Goal: Information Seeking & Learning: Check status

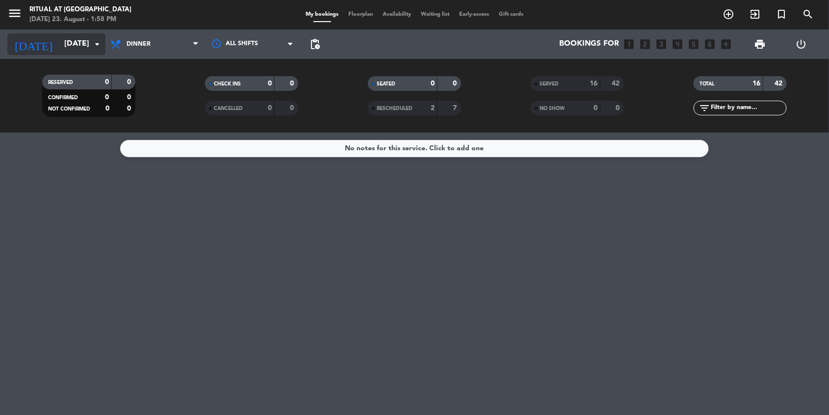
click at [94, 42] on icon "arrow_drop_down" at bounding box center [97, 44] width 12 height 12
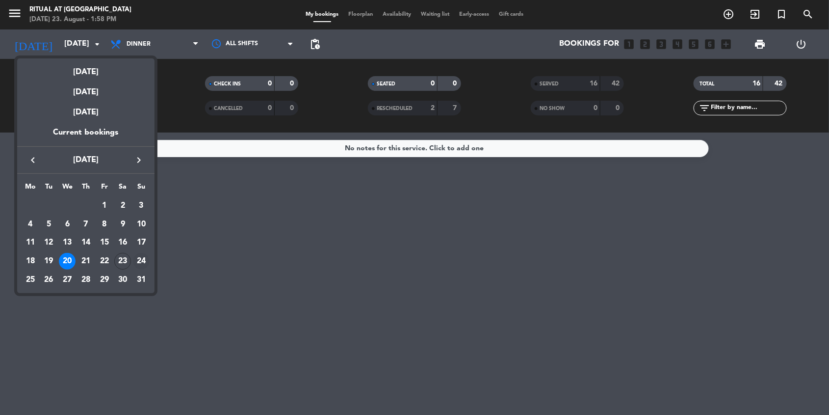
click at [142, 260] on div "24" at bounding box center [141, 261] width 17 height 17
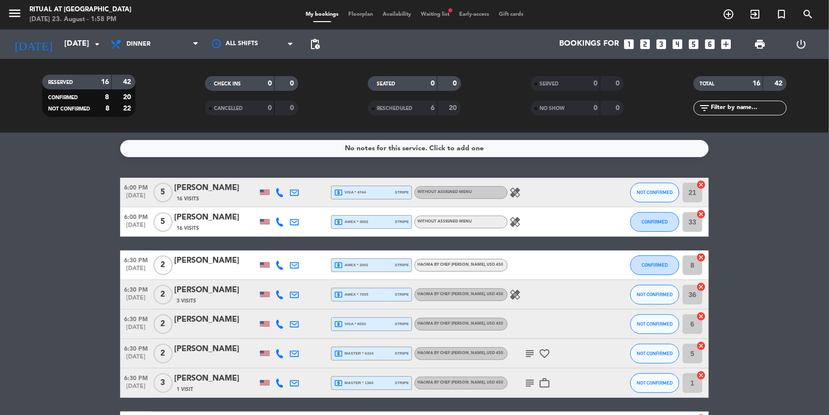
click at [210, 194] on div "16 Visits" at bounding box center [215, 198] width 83 height 8
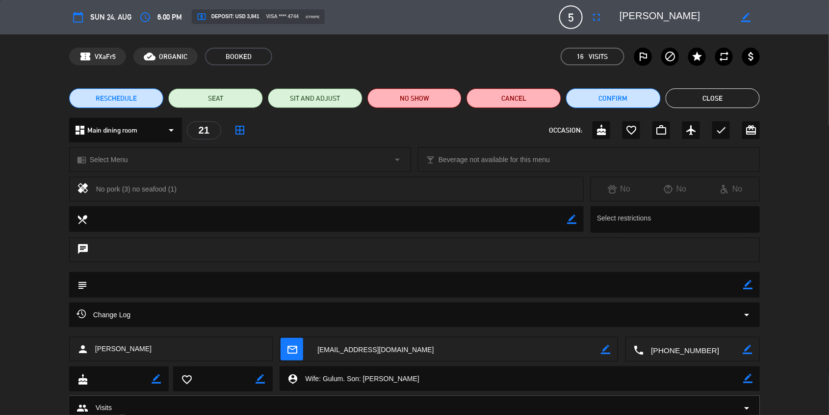
click at [728, 96] on button "Close" at bounding box center [713, 98] width 95 height 20
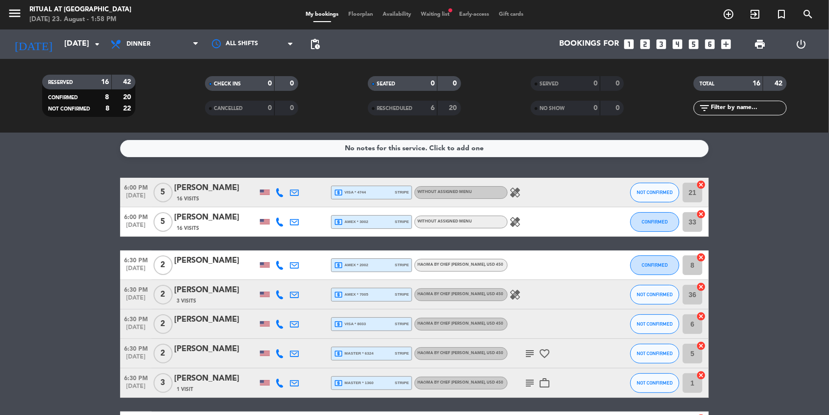
click at [189, 220] on div "[PERSON_NAME]" at bounding box center [215, 217] width 83 height 13
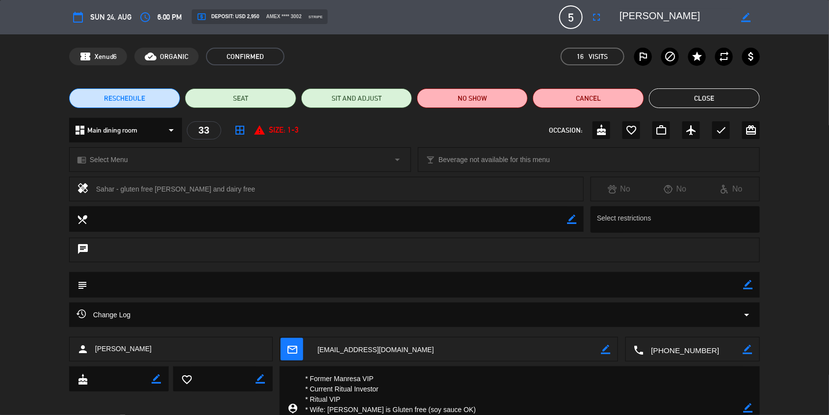
click at [691, 94] on button "Close" at bounding box center [704, 98] width 111 height 20
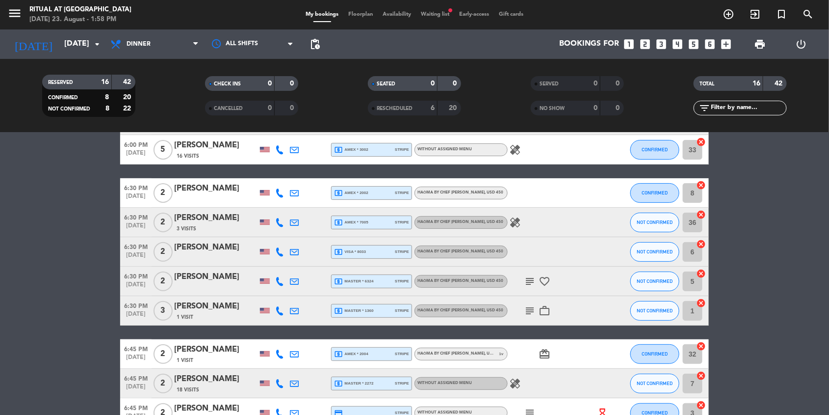
scroll to position [73, 0]
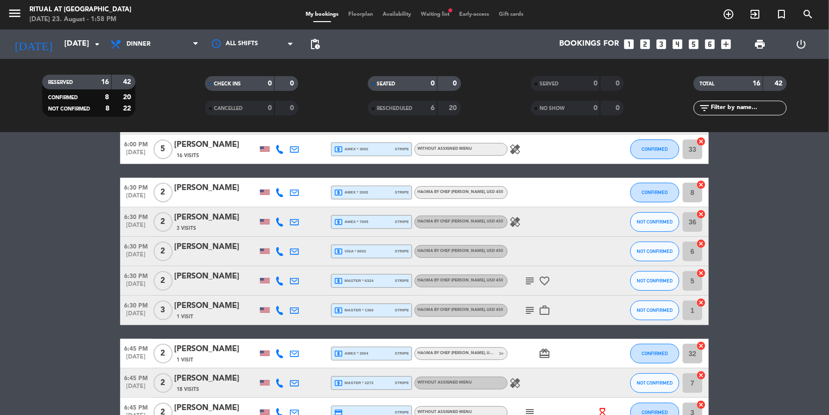
click at [200, 189] on div "[PERSON_NAME]" at bounding box center [215, 188] width 83 height 13
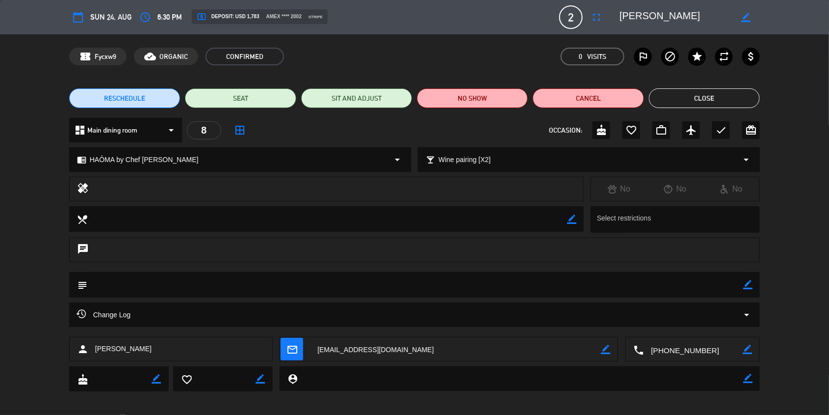
click at [689, 97] on button "Close" at bounding box center [704, 98] width 111 height 20
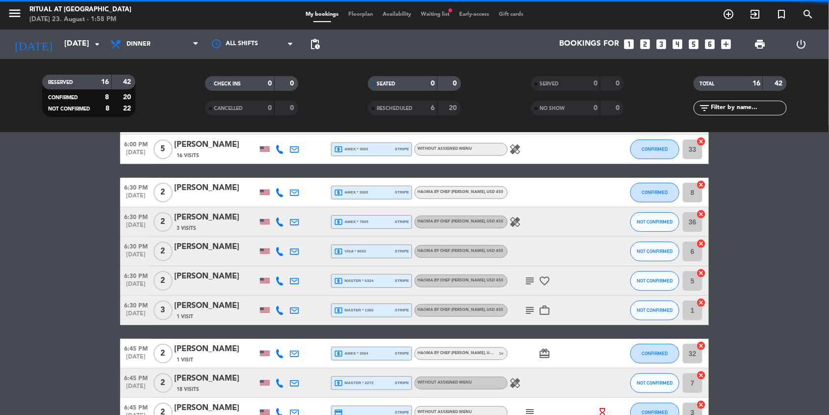
click at [214, 220] on div "[PERSON_NAME]" at bounding box center [215, 217] width 83 height 13
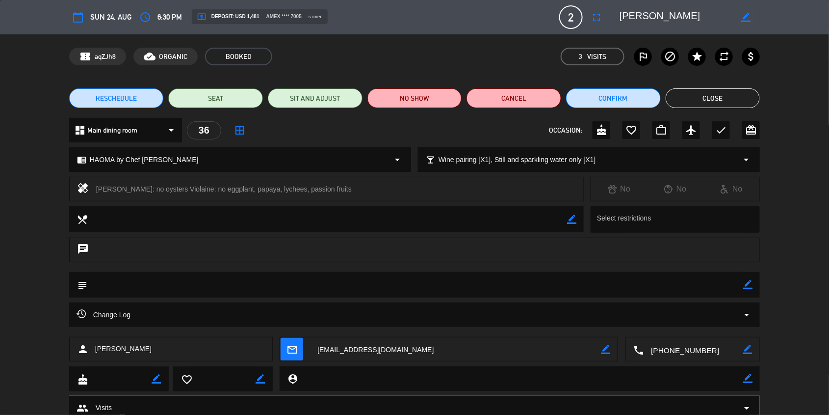
click at [708, 99] on button "Close" at bounding box center [713, 98] width 95 height 20
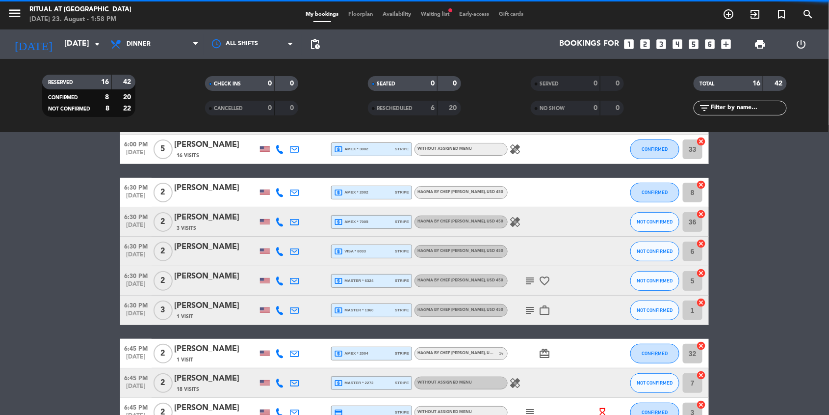
click at [223, 254] on div at bounding box center [215, 258] width 83 height 8
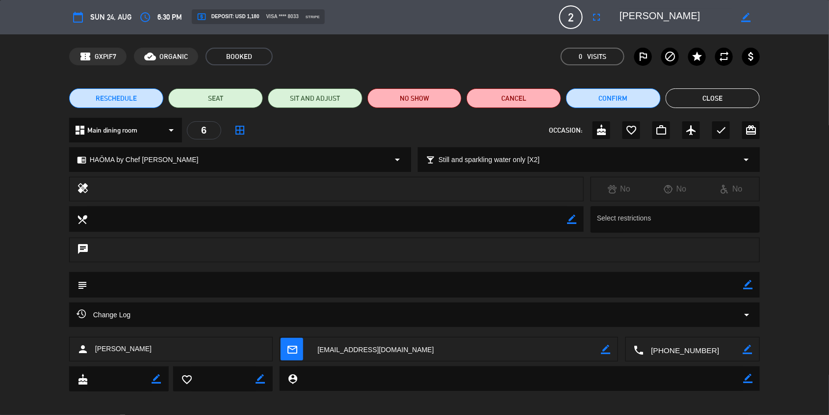
click at [717, 99] on button "Close" at bounding box center [713, 98] width 95 height 20
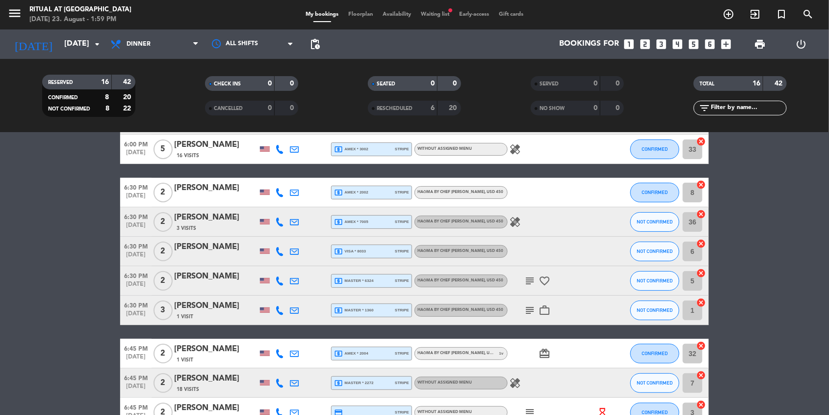
click at [212, 277] on div "[PERSON_NAME]" at bounding box center [215, 276] width 83 height 13
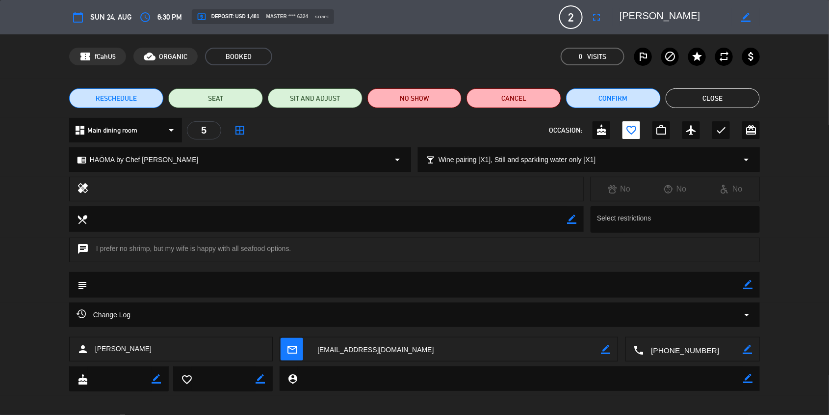
click at [720, 99] on button "Close" at bounding box center [713, 98] width 95 height 20
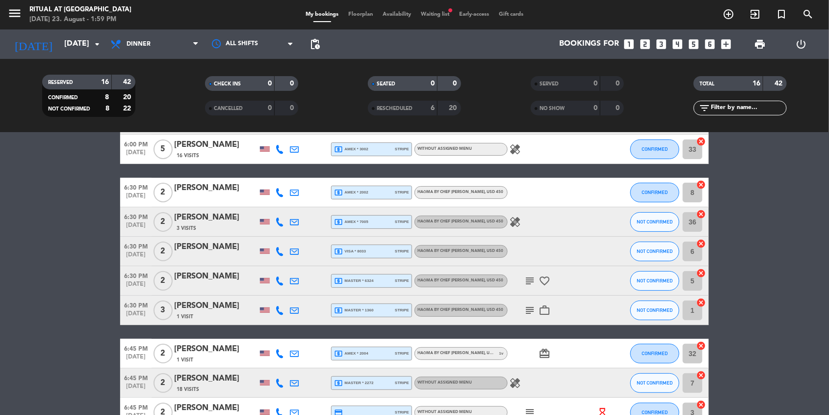
click at [204, 310] on div "[PERSON_NAME]" at bounding box center [215, 305] width 83 height 13
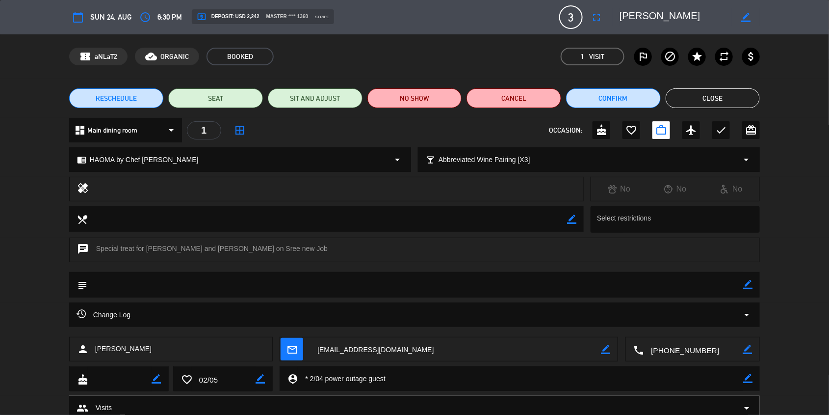
click at [725, 93] on button "Close" at bounding box center [713, 98] width 95 height 20
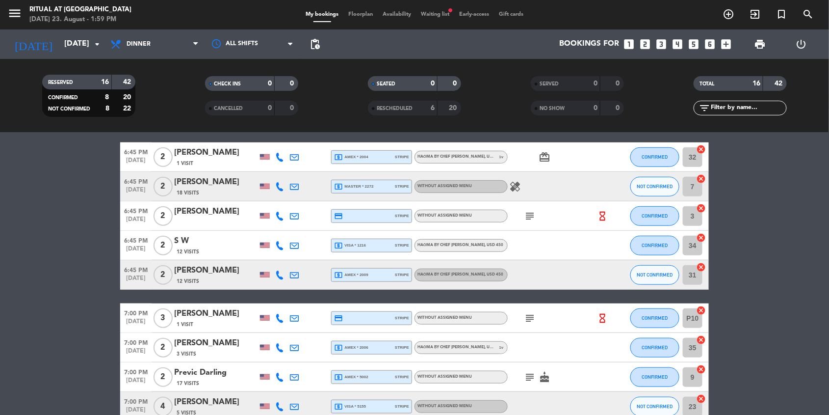
scroll to position [270, 0]
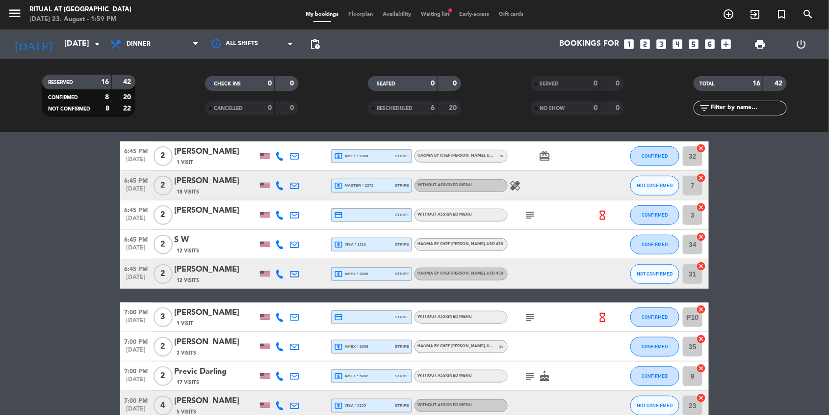
click at [233, 149] on div "[PERSON_NAME]" at bounding box center [215, 151] width 83 height 13
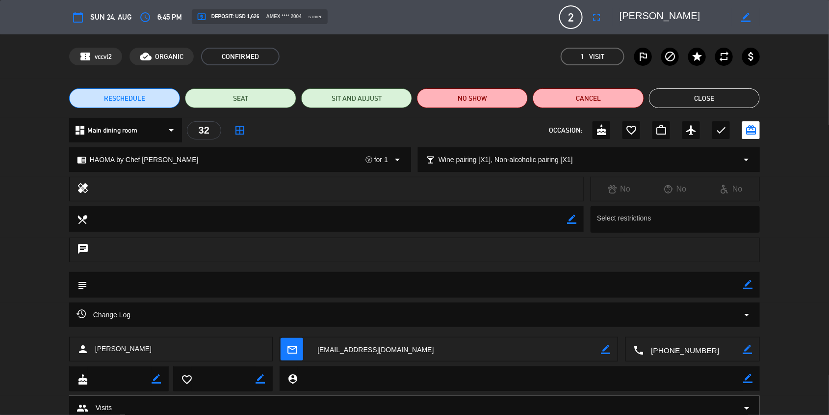
click at [702, 90] on button "Close" at bounding box center [704, 98] width 111 height 20
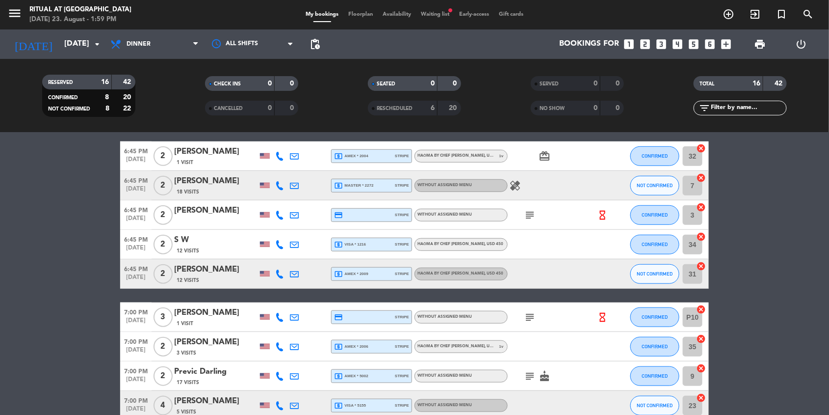
click at [194, 191] on span "18 Visits" at bounding box center [188, 192] width 23 height 8
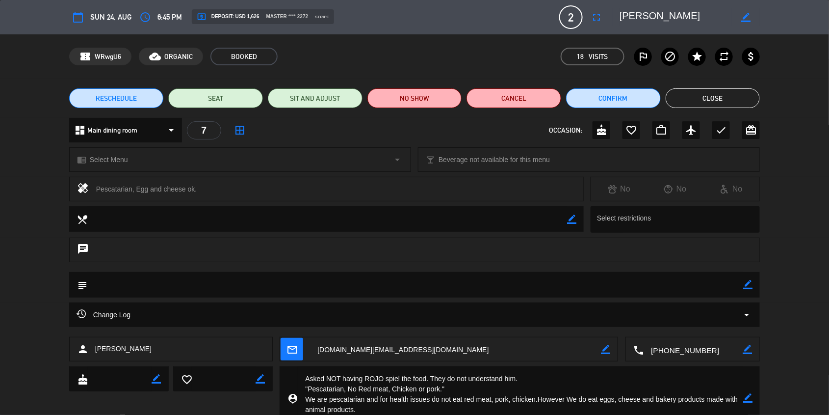
click at [699, 96] on button "Close" at bounding box center [713, 98] width 95 height 20
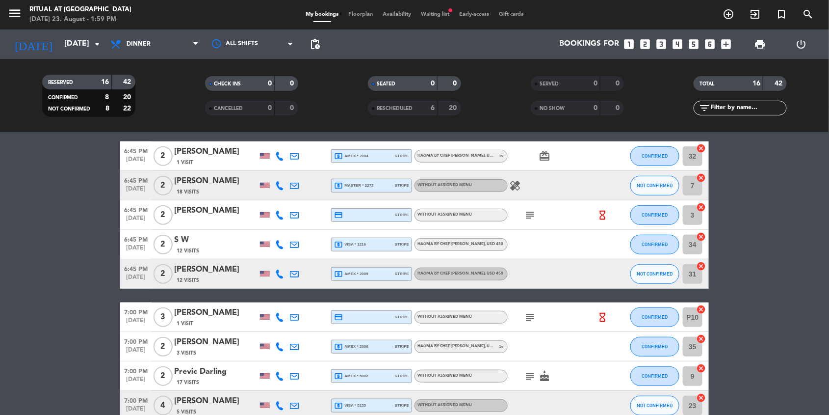
click at [208, 215] on div "[PERSON_NAME]" at bounding box center [215, 210] width 83 height 13
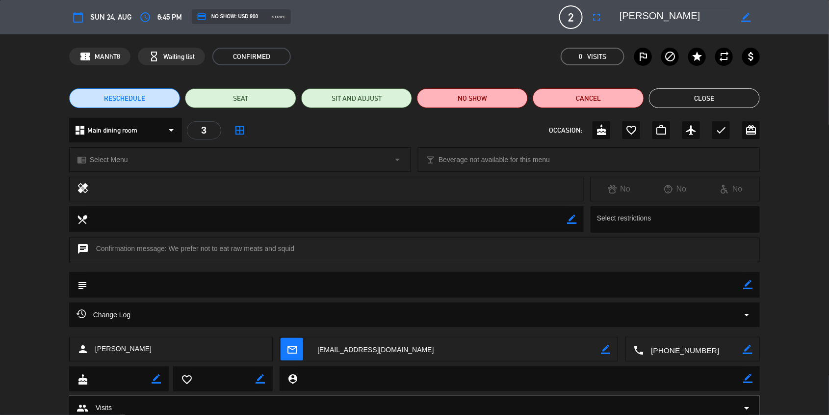
click at [708, 104] on button "Close" at bounding box center [704, 98] width 111 height 20
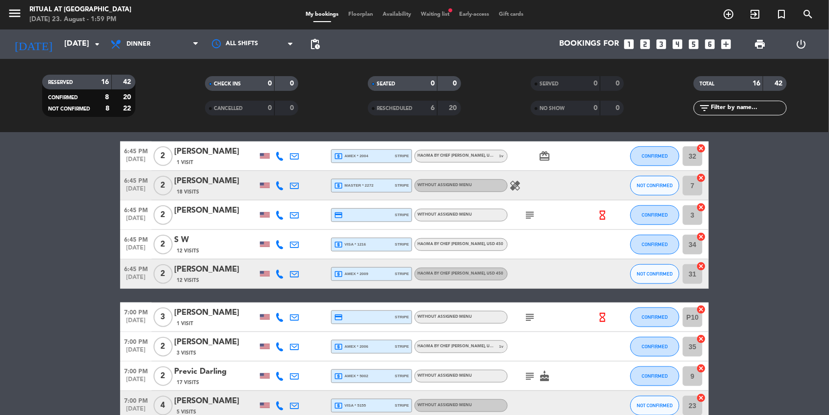
click at [220, 240] on div "S W" at bounding box center [215, 240] width 83 height 13
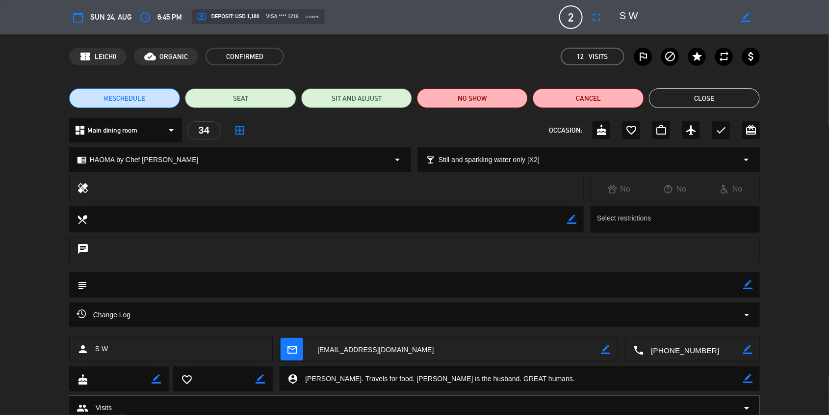
click at [706, 101] on button "Close" at bounding box center [704, 98] width 111 height 20
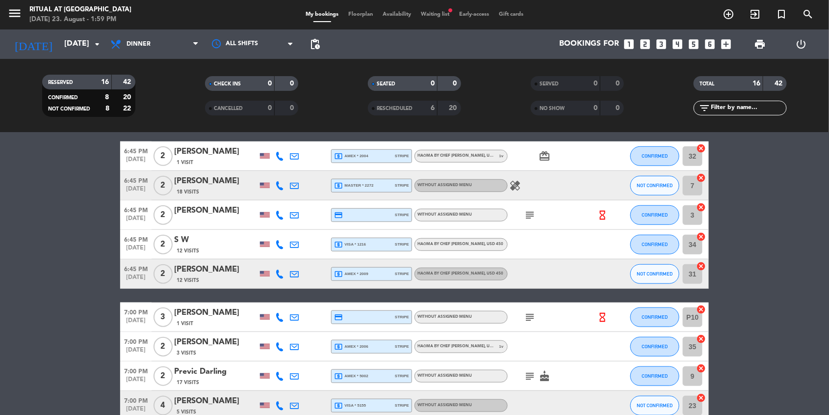
click at [207, 270] on div "[PERSON_NAME]" at bounding box center [215, 269] width 83 height 13
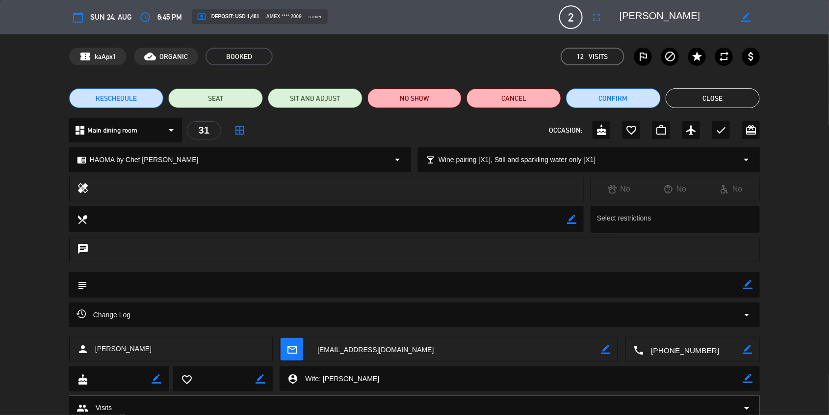
click at [723, 96] on button "Close" at bounding box center [713, 98] width 95 height 20
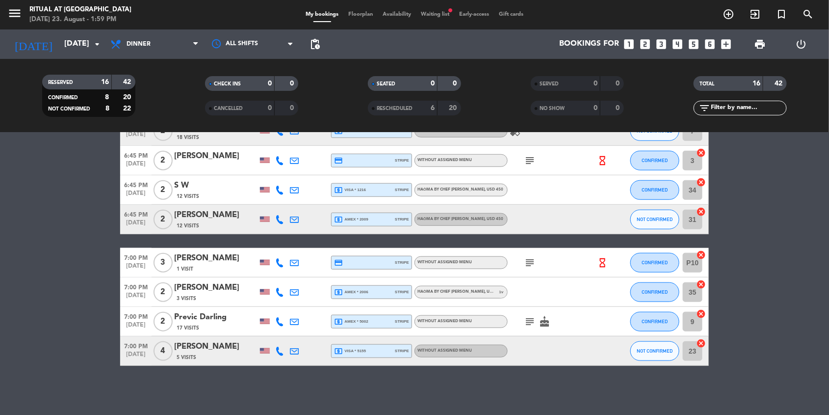
scroll to position [324, 0]
click at [200, 265] on div "1 Visit" at bounding box center [215, 269] width 83 height 8
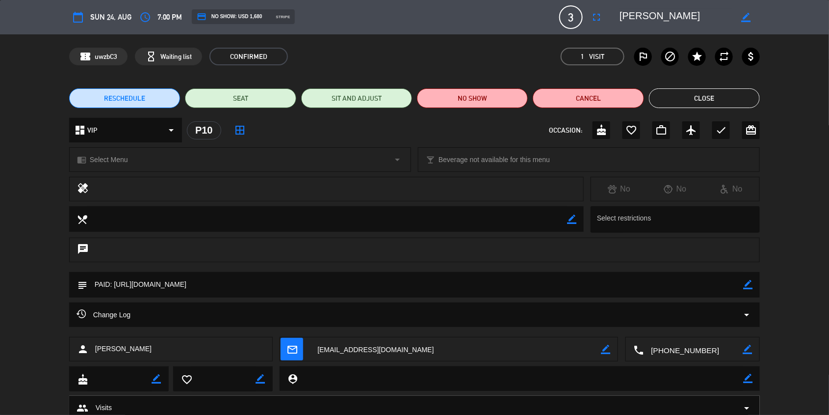
click at [668, 94] on button "Close" at bounding box center [704, 98] width 111 height 20
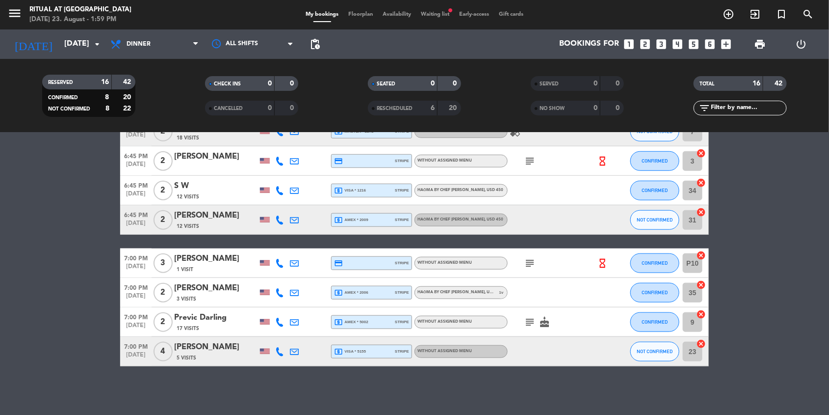
click at [227, 283] on div "[PERSON_NAME]" at bounding box center [215, 288] width 83 height 13
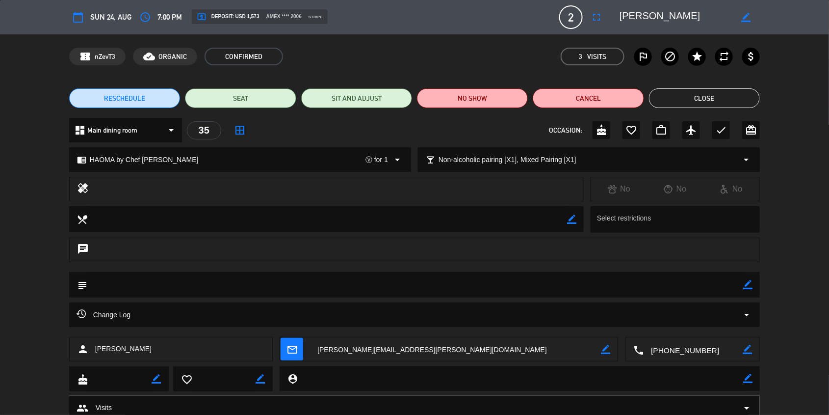
click at [707, 99] on button "Close" at bounding box center [704, 98] width 111 height 20
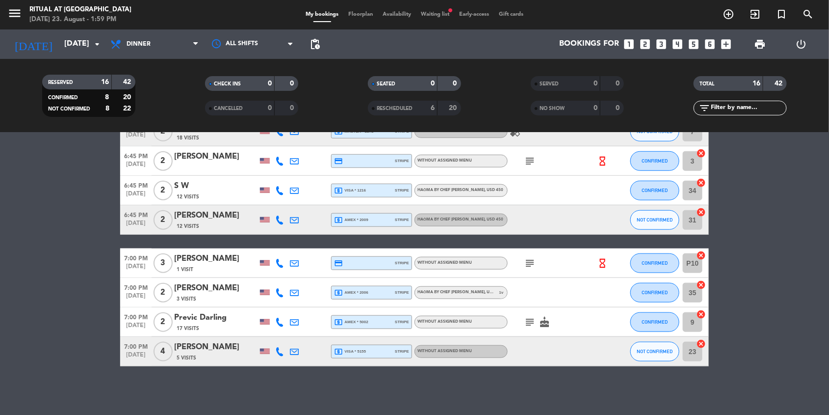
click at [211, 315] on div "Previc Darling" at bounding box center [215, 317] width 83 height 13
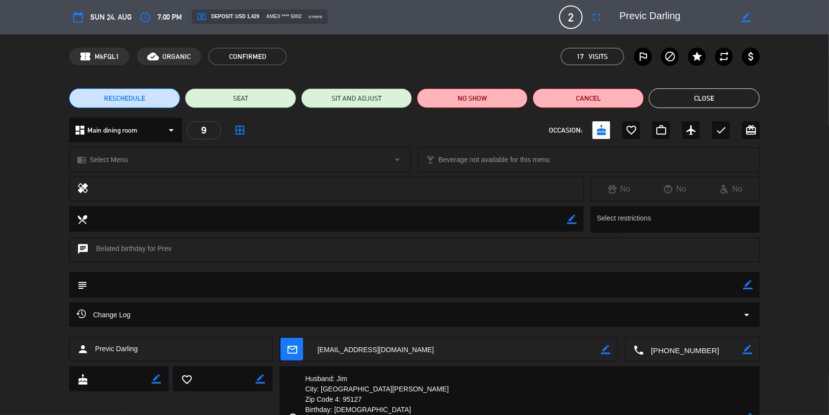
click at [688, 102] on button "Close" at bounding box center [704, 98] width 111 height 20
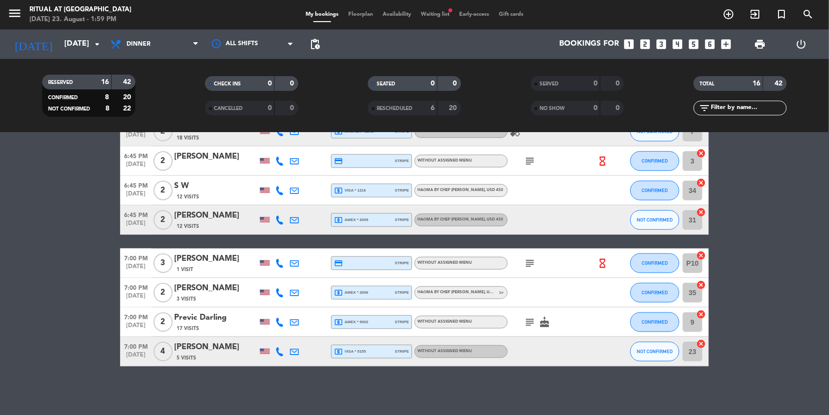
click at [203, 345] on div "[PERSON_NAME]" at bounding box center [215, 347] width 83 height 13
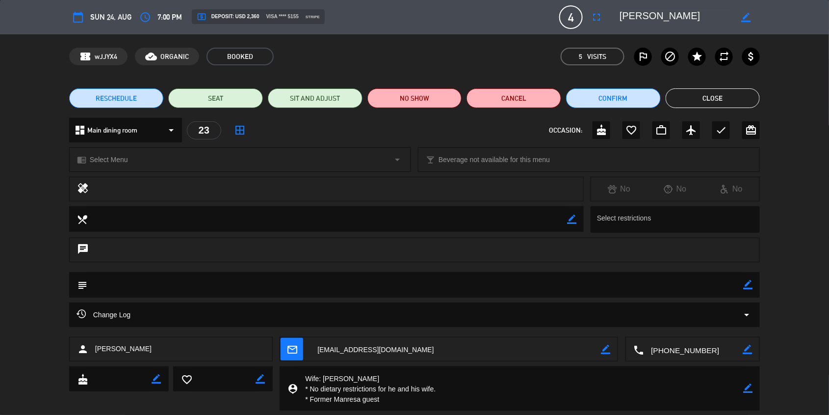
click at [738, 100] on button "Close" at bounding box center [713, 98] width 95 height 20
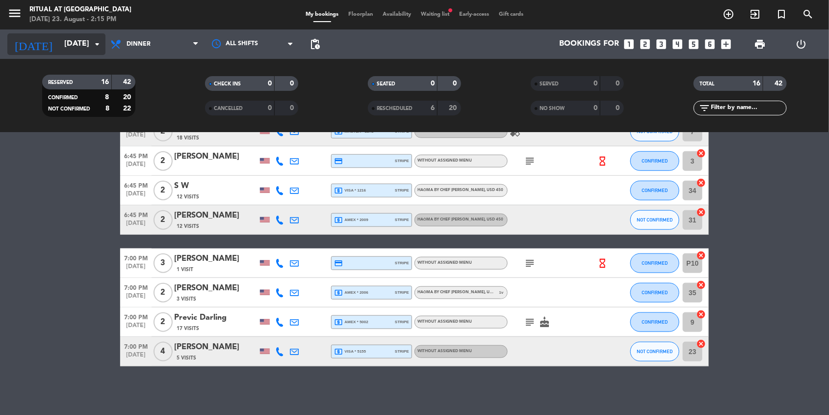
click at [93, 42] on icon "arrow_drop_down" at bounding box center [97, 44] width 12 height 12
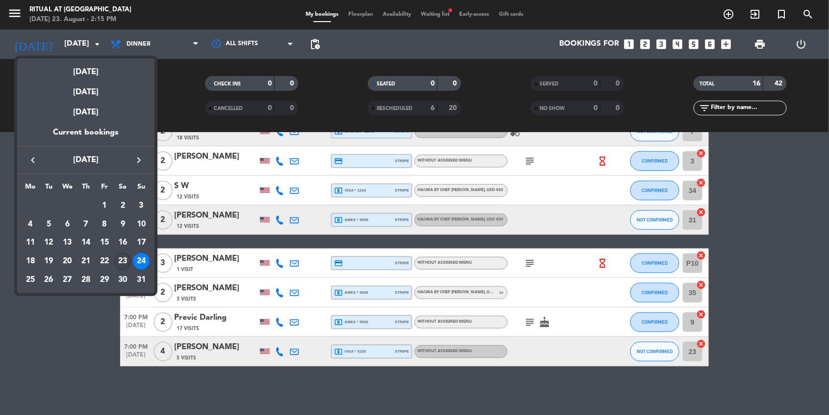
click at [123, 260] on div "23" at bounding box center [122, 261] width 17 height 17
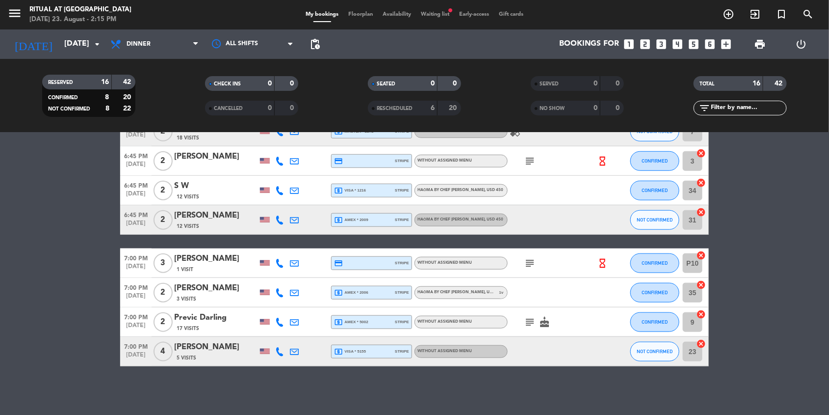
type input "[DATE]"
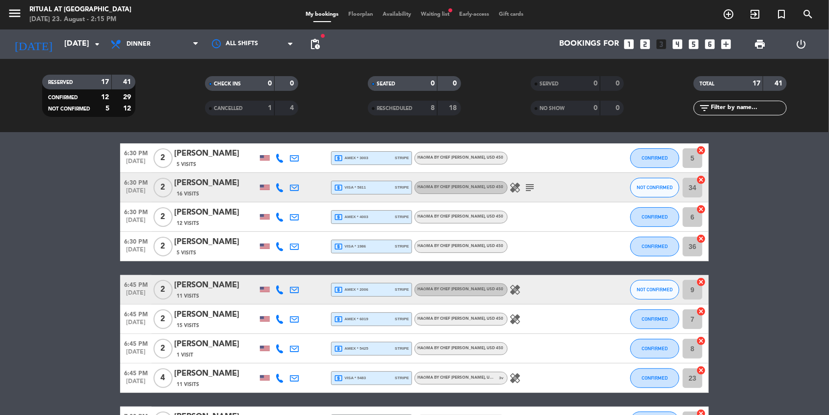
scroll to position [0, 0]
